Goal: Complete application form: Complete application form

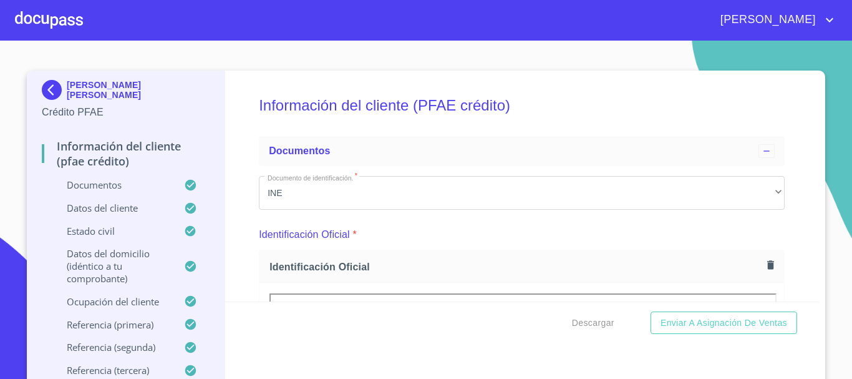
scroll to position [7269, 0]
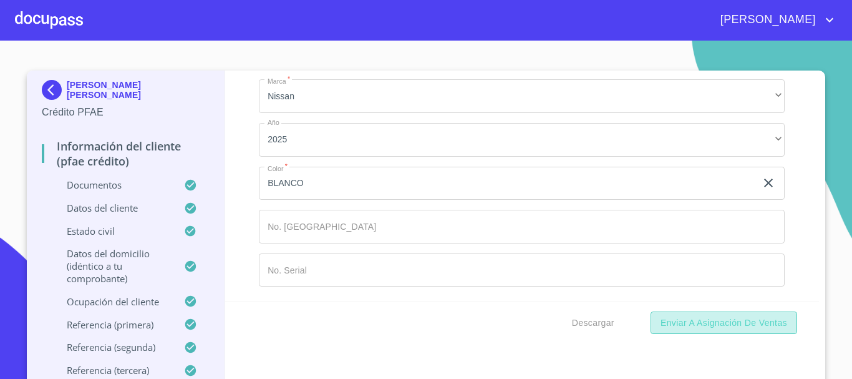
drag, startPoint x: 667, startPoint y: 324, endPoint x: 627, endPoint y: 337, distance: 42.6
click at [640, 336] on div "Descargar Enviar a Asignación de Ventas" at bounding box center [522, 322] width 594 height 42
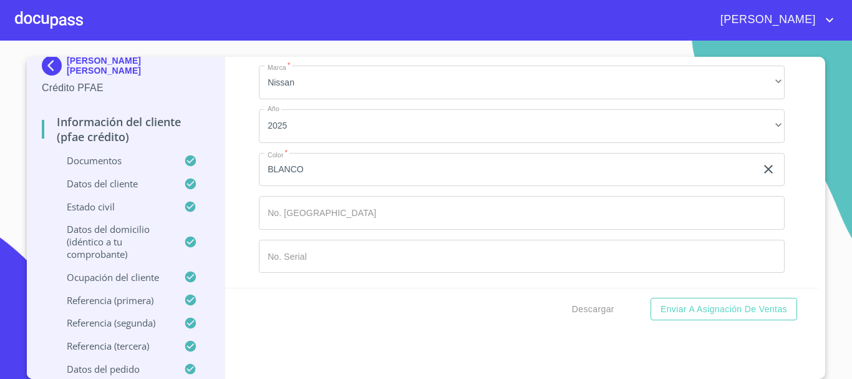
scroll to position [16, 0]
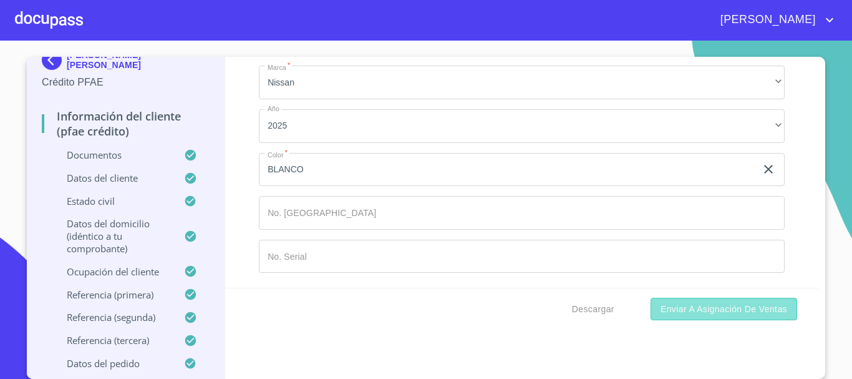
click at [688, 307] on span "Enviar a Asignación de Ventas" at bounding box center [724, 309] width 127 height 16
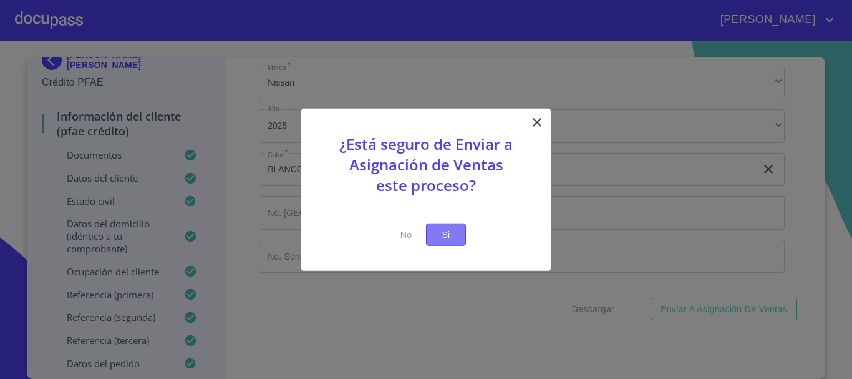
click at [450, 239] on span "Si" at bounding box center [446, 234] width 20 height 16
